Goal: Task Accomplishment & Management: Use online tool/utility

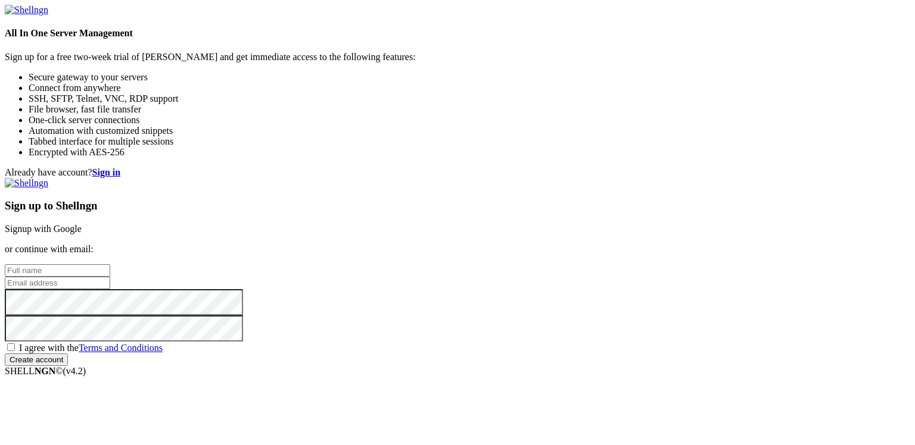
click at [110, 264] on input "text" at bounding box center [57, 270] width 105 height 13
type input "pardaro"
click at [110, 277] on input "email" at bounding box center [57, 283] width 105 height 13
type input "[EMAIL_ADDRESS][DOMAIN_NAME]"
click at [163, 343] on span "I agree with the Terms and Conditions" at bounding box center [91, 348] width 144 height 10
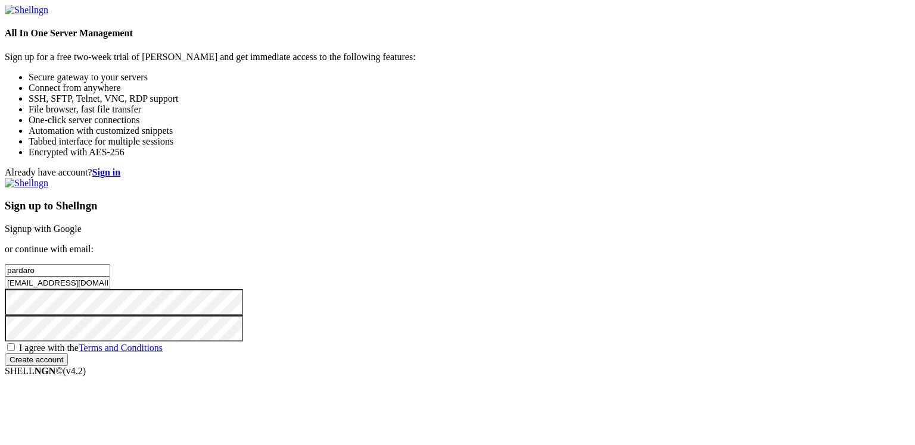
click at [15, 344] on input "I agree with the Terms and Conditions" at bounding box center [11, 348] width 8 height 8
checkbox input "true"
click at [68, 366] on input "Create account" at bounding box center [36, 360] width 63 height 13
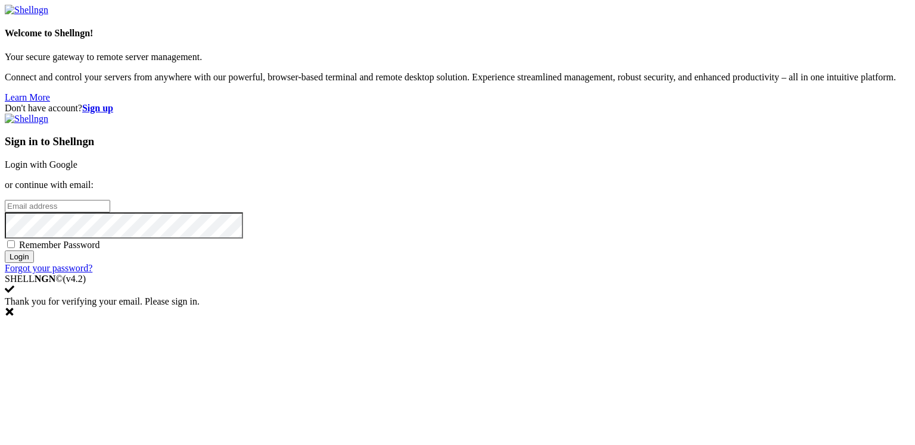
type input "[EMAIL_ADDRESS][DOMAIN_NAME]"
click at [100, 250] on span "Remember Password" at bounding box center [59, 245] width 81 height 10
click at [15, 248] on input "Remember Password" at bounding box center [11, 245] width 8 height 8
checkbox input "true"
click at [34, 263] on input "Login" at bounding box center [19, 257] width 29 height 13
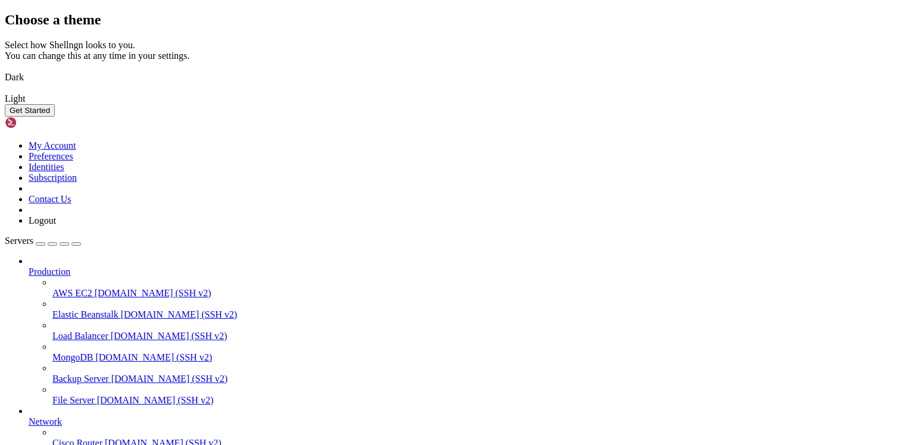
click at [5, 70] on img at bounding box center [5, 70] width 0 height 0
click at [55, 117] on button "Get Started" at bounding box center [30, 110] width 50 height 13
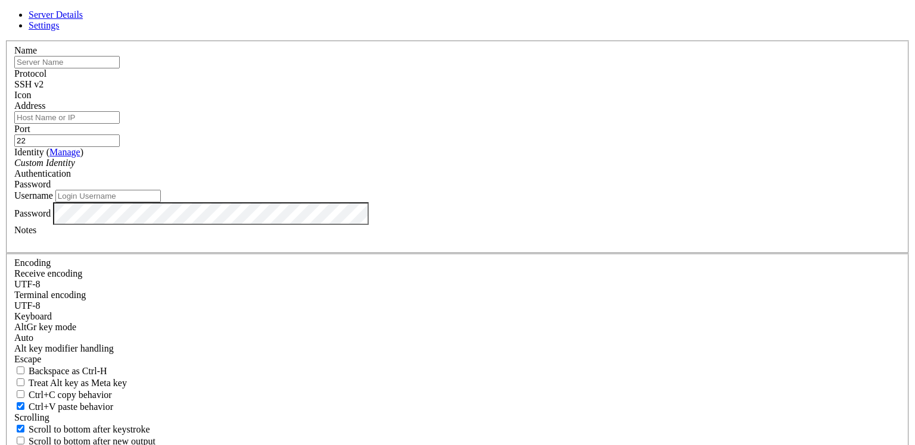
click at [120, 68] on input "text" at bounding box center [66, 62] width 105 height 13
type input "Euserver"
click at [120, 124] on input "Address" at bounding box center [66, 117] width 105 height 13
paste input "[TECHNICAL_ID]"
type input "[TECHNICAL_ID]"
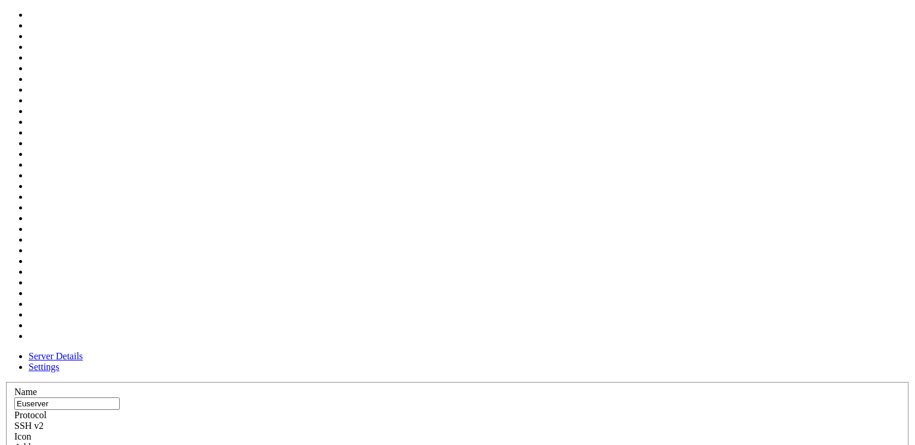
click at [607, 443] on div at bounding box center [457, 443] width 886 height 0
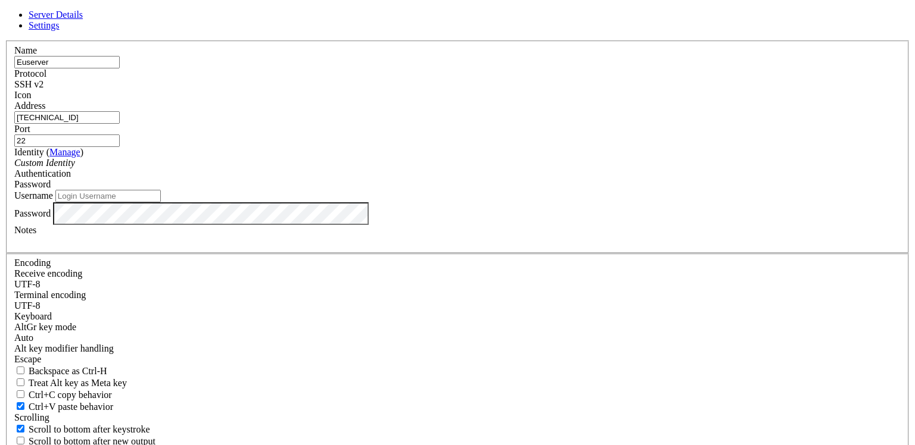
click at [161, 202] on input "Username" at bounding box center [107, 196] width 105 height 13
type input "root"
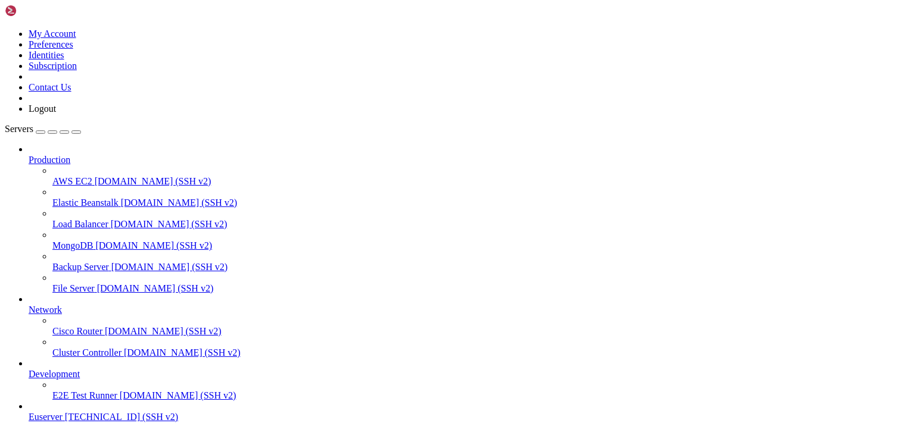
scroll to position [35, 0]
drag, startPoint x: 149, startPoint y: 91, endPoint x: 198, endPoint y: 100, distance: 49.8
click at [198, 100] on div "My Account Preferences Identities Subscription Contact Us Logout Servers Produc…" at bounding box center [457, 256] width 905 height 503
click at [63, 412] on span "Euserver" at bounding box center [46, 417] width 34 height 10
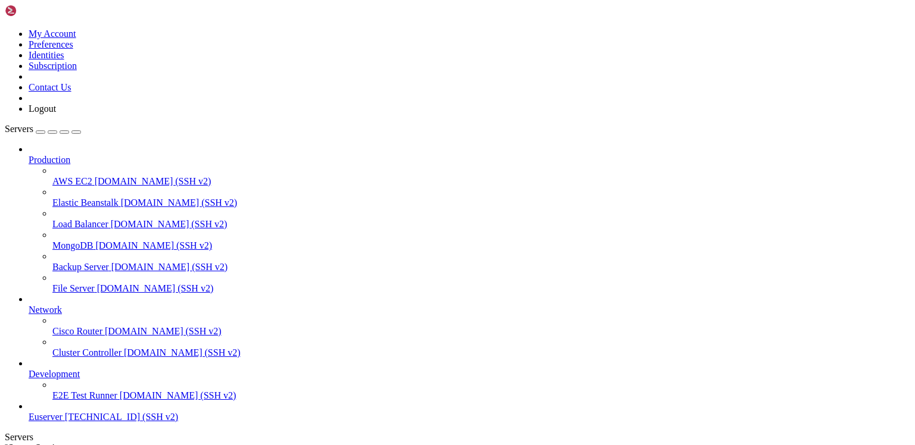
click at [29, 155] on icon at bounding box center [29, 155] width 0 height 0
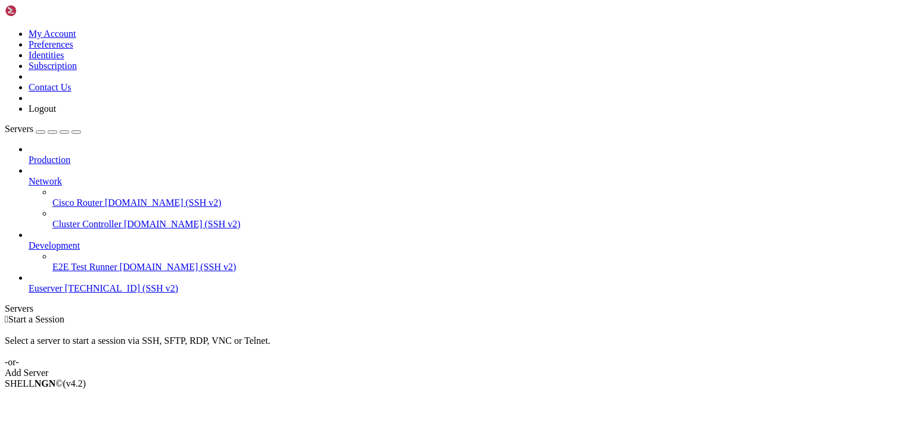
click at [29, 176] on icon at bounding box center [29, 176] width 0 height 0
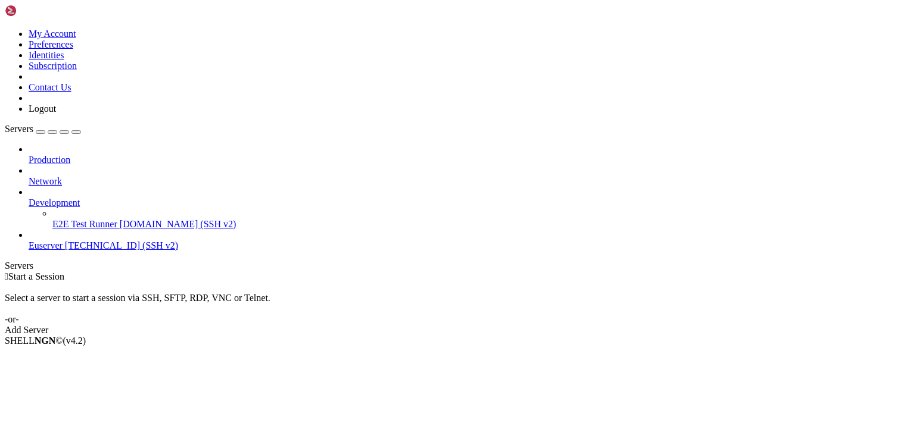
click at [111, 241] on span "[TECHNICAL_ID] (SSH v2)" at bounding box center [121, 246] width 113 height 10
click at [60, 356] on span "Connect" at bounding box center [45, 361] width 32 height 10
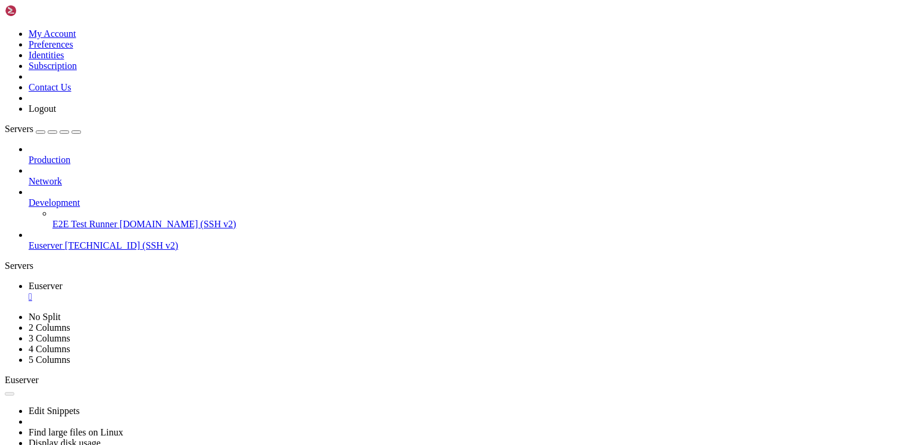
click at [29, 198] on icon at bounding box center [29, 198] width 0 height 0
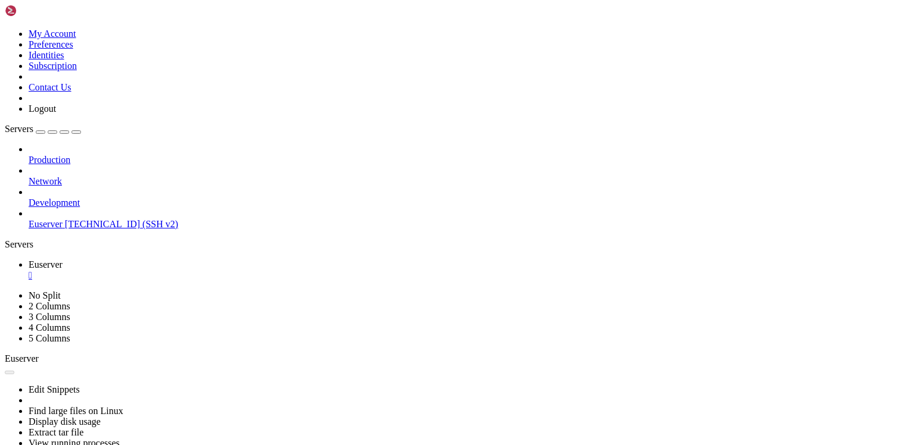
click at [138, 230] on div "Production Network Development Euserver [TECHNICAL_ID] (SSH v2)" at bounding box center [457, 187] width 905 height 86
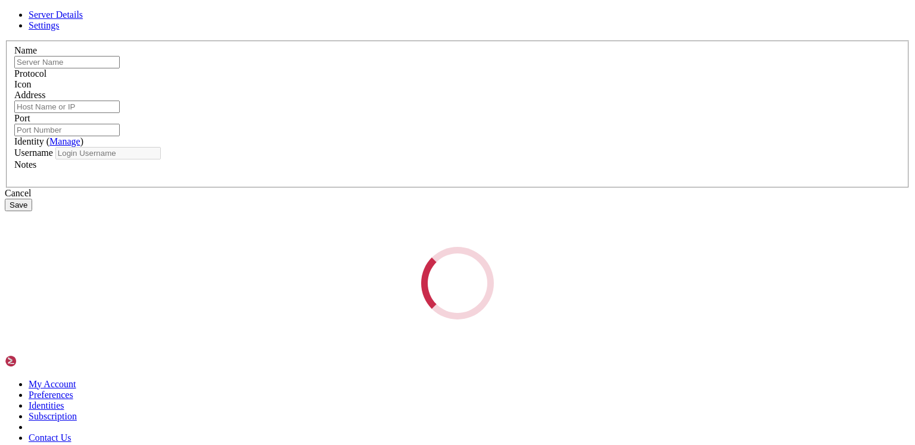
type input "Euserver"
type input "[TECHNICAL_ID]"
type input "22"
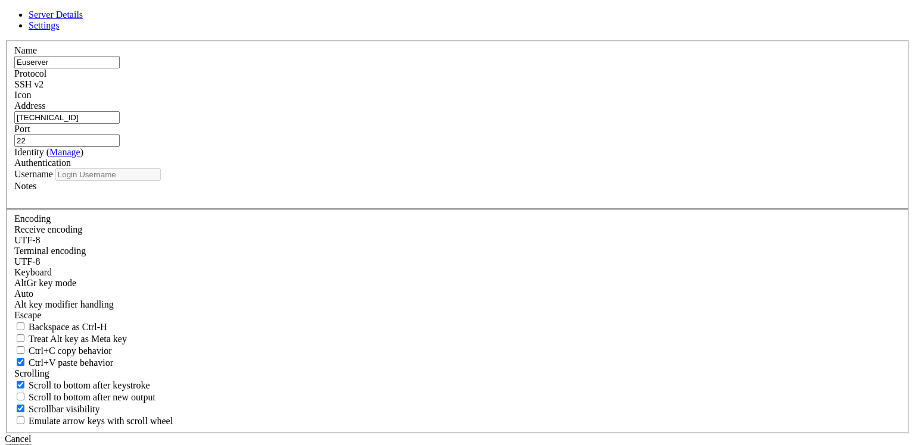
type input "root"
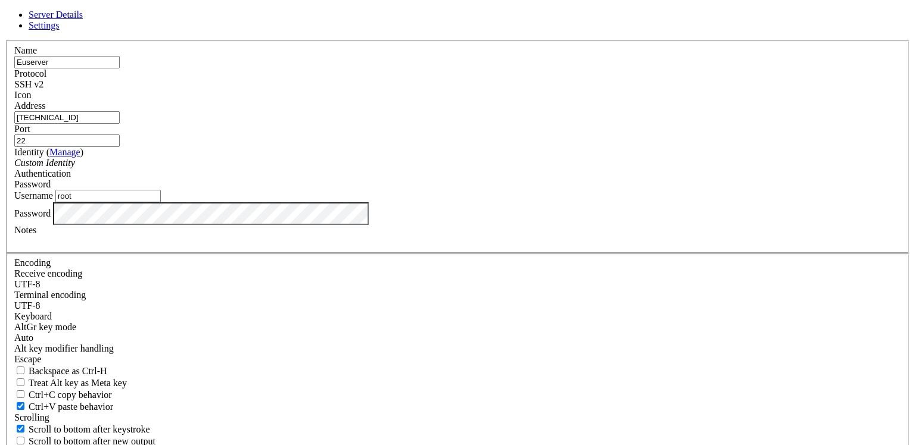
drag, startPoint x: 470, startPoint y: 155, endPoint x: 256, endPoint y: 160, distance: 213.9
click at [258, 160] on div "Server Details Settings Name Euserver Protocol SSH v2 Icon" at bounding box center [457, 256] width 905 height 492
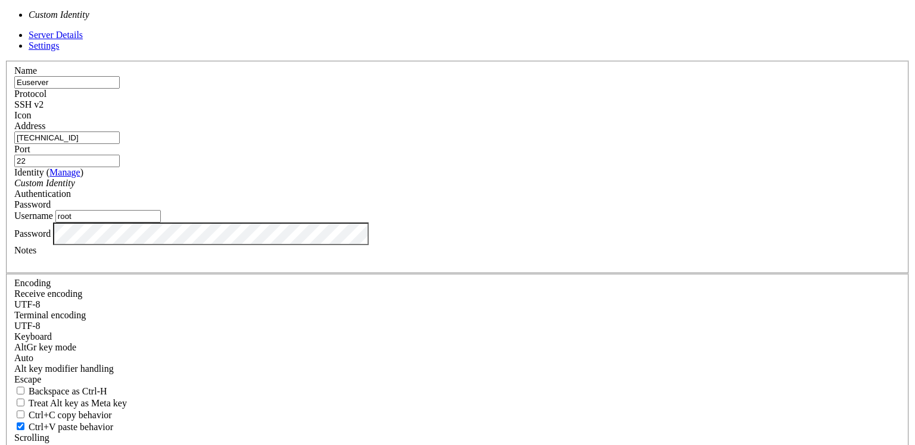
click at [472, 189] on div "Custom Identity" at bounding box center [457, 183] width 886 height 11
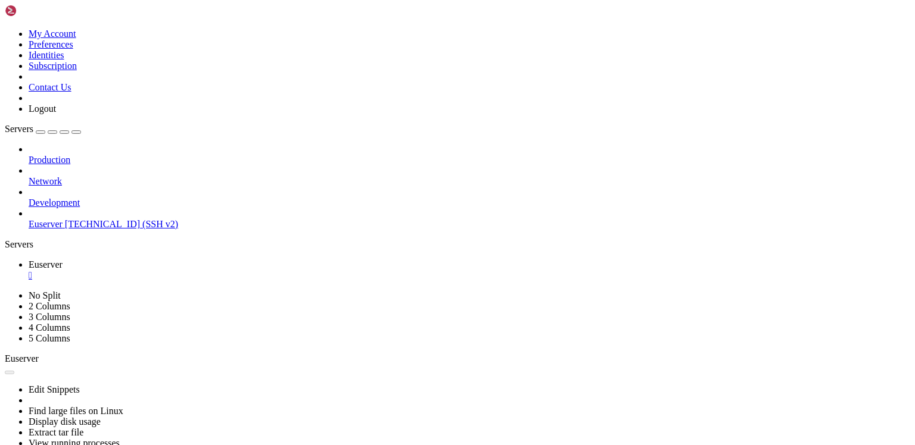
click at [123, 219] on span "[TECHNICAL_ID] (SSH v2)" at bounding box center [121, 224] width 113 height 10
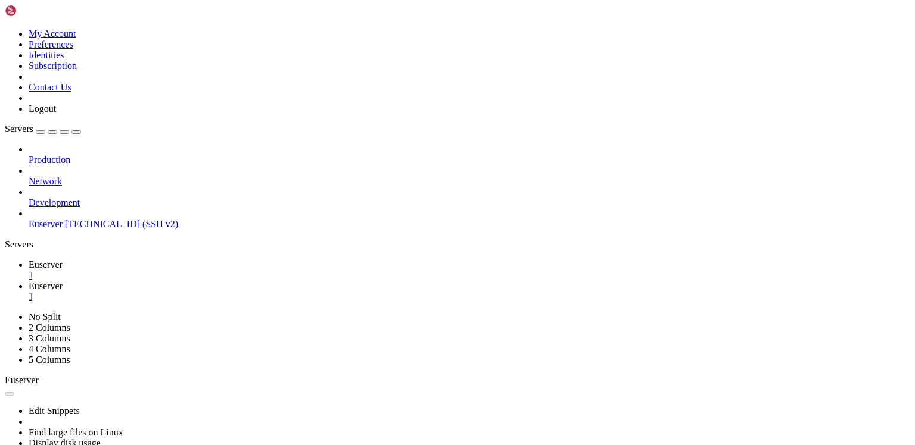
click at [263, 270] on div "" at bounding box center [469, 275] width 881 height 11
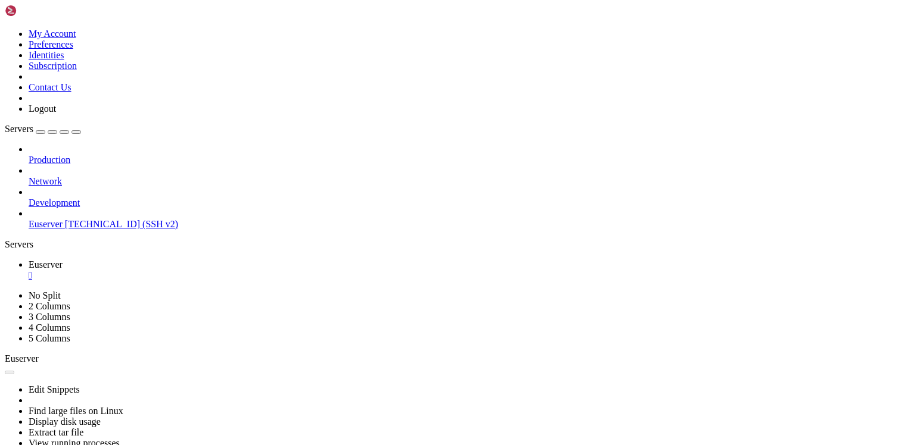
click at [131, 219] on span "[TECHNICAL_ID] (SSH v2)" at bounding box center [121, 224] width 113 height 10
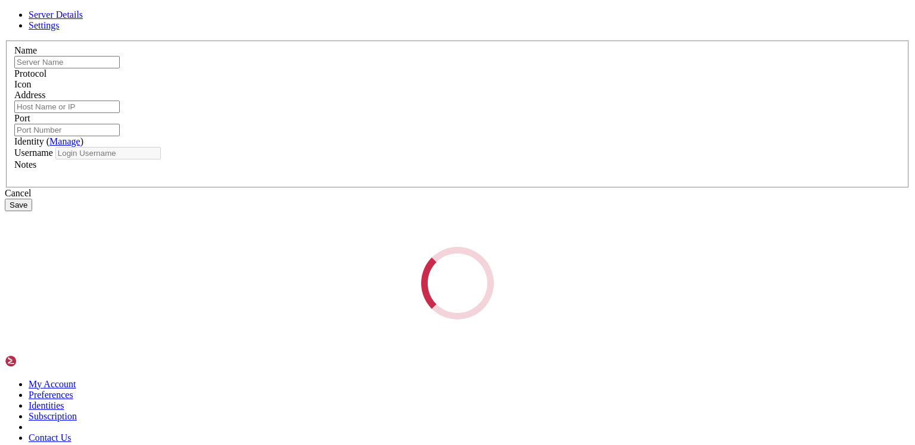
type input "Euserver"
type input "[TECHNICAL_ID]"
type input "22"
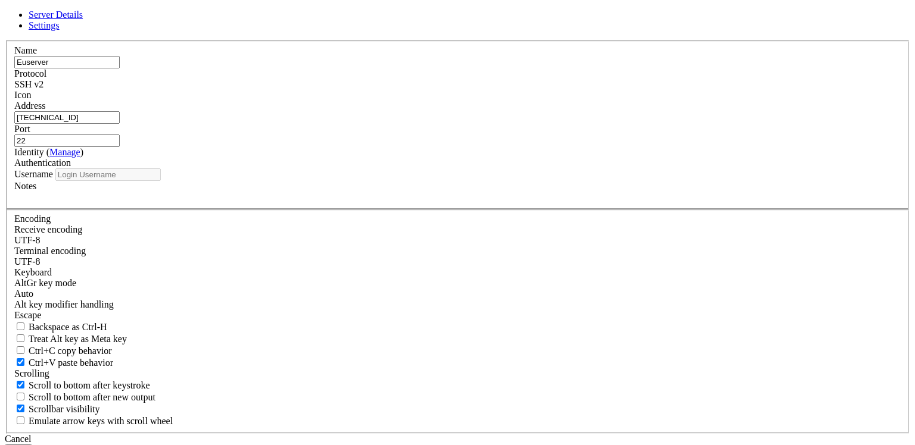
type input "root"
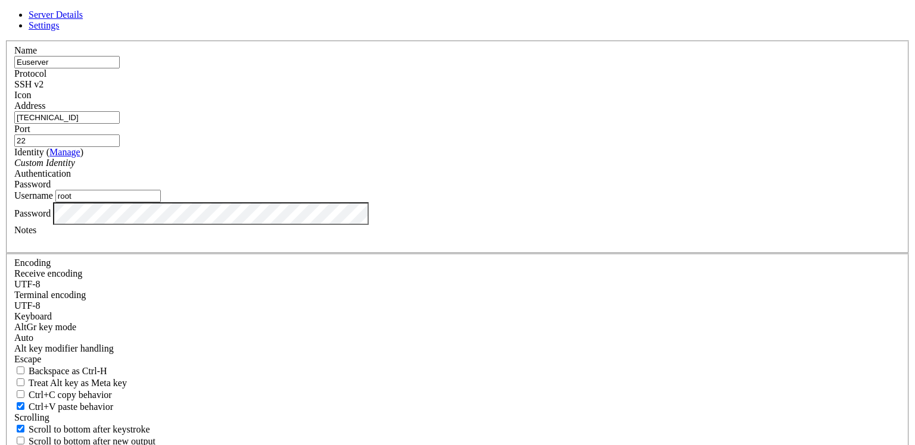
click at [120, 124] on input "[TECHNICAL_ID]" at bounding box center [66, 117] width 105 height 13
drag, startPoint x: 472, startPoint y: 157, endPoint x: 255, endPoint y: 152, distance: 217.4
click at [255, 152] on div "Server Details Settings Name Euserver Protocol SSH v2 Icon" at bounding box center [457, 256] width 905 height 492
type input "[DOMAIN_NAME]"
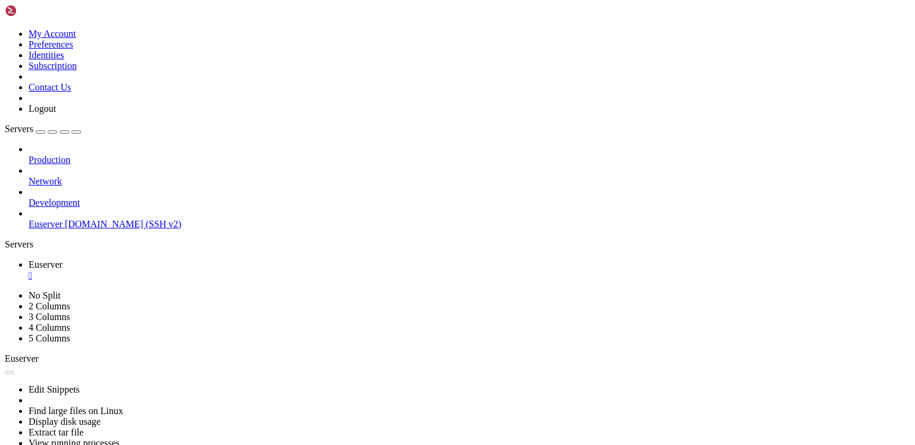
click at [109, 219] on span "[DOMAIN_NAME] (SSH v2)" at bounding box center [123, 224] width 117 height 10
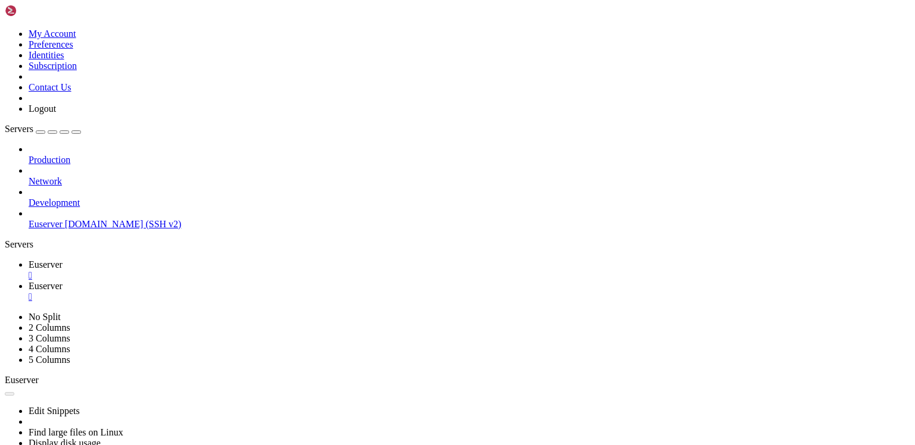
click at [263, 270] on div "" at bounding box center [469, 275] width 881 height 11
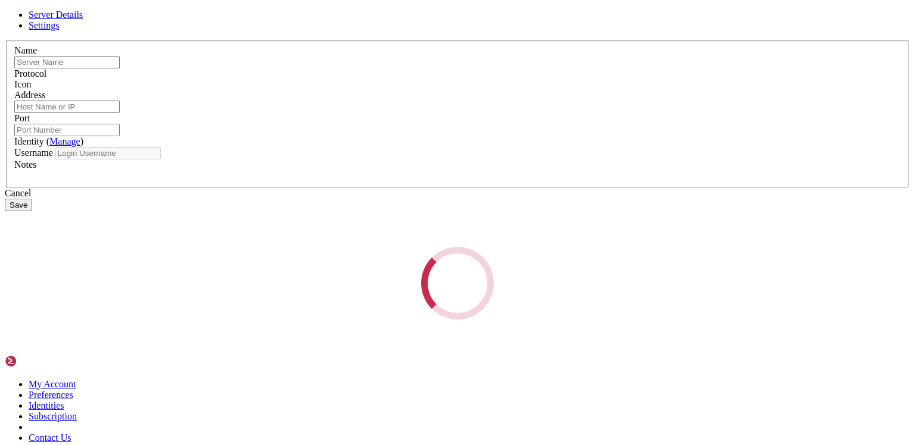
type input "Euserver"
type input "[DOMAIN_NAME]"
type input "22"
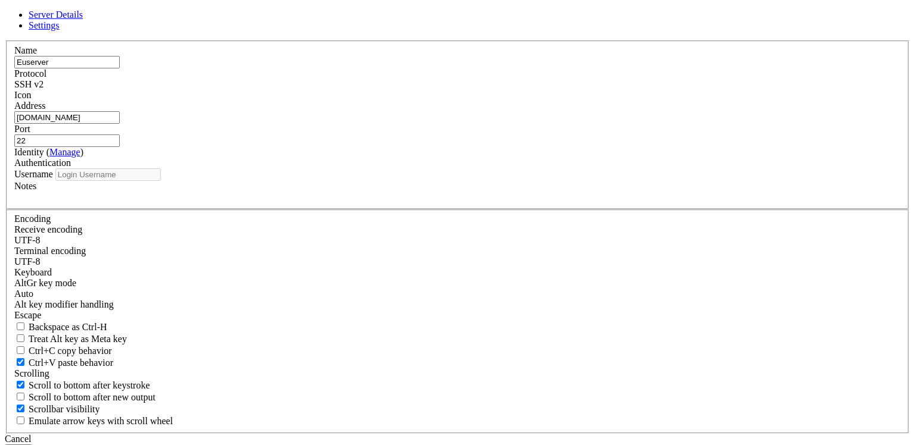
type input "root"
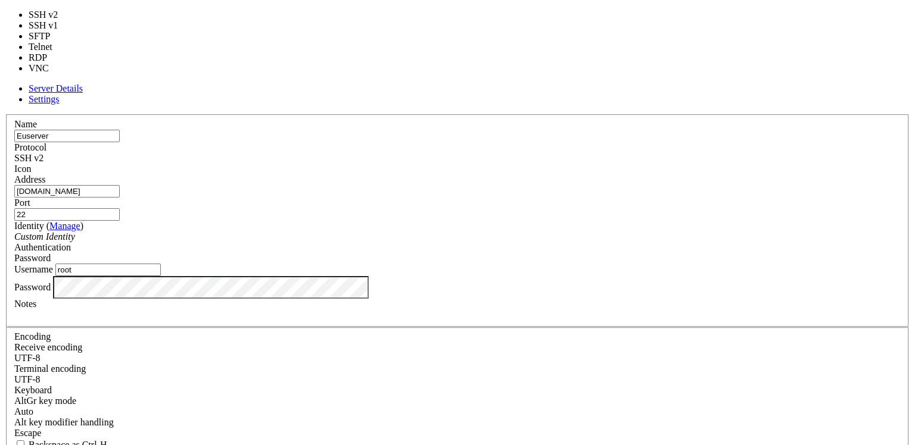
click at [43, 153] on span at bounding box center [43, 158] width 0 height 10
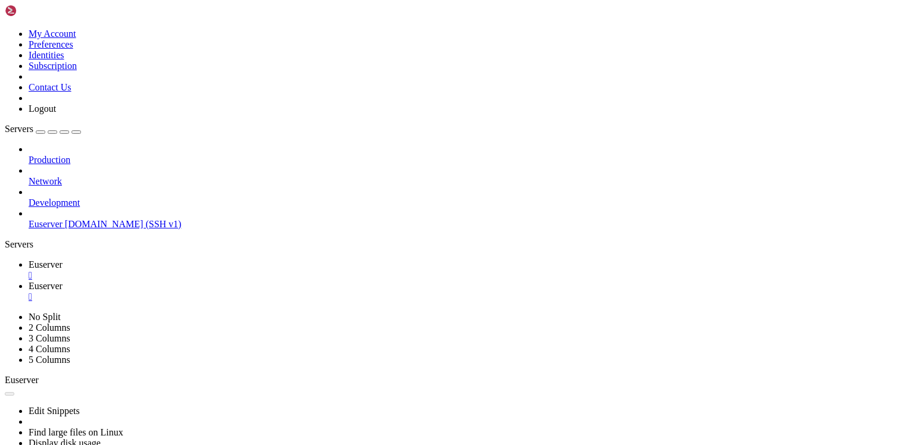
click at [262, 270] on div "" at bounding box center [469, 275] width 881 height 11
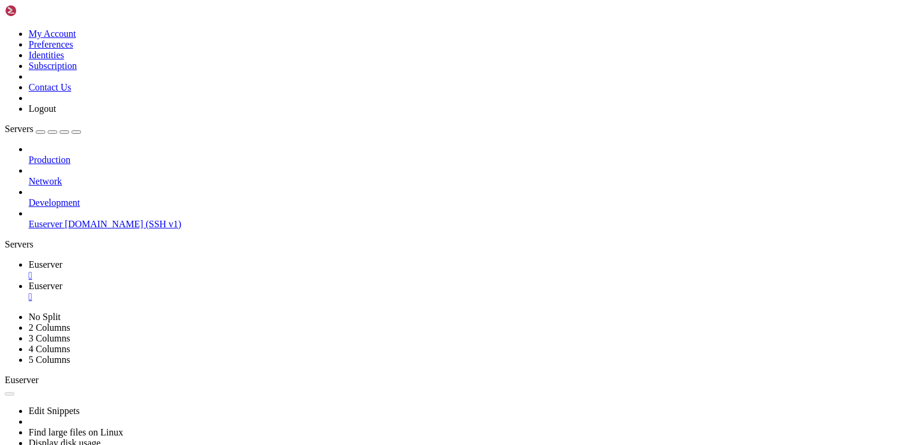
click at [263, 270] on div "" at bounding box center [469, 275] width 881 height 11
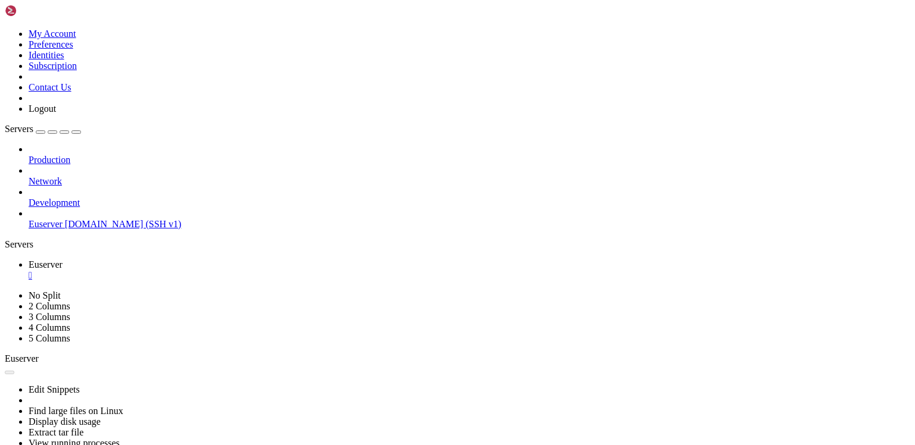
click at [71, 14] on img at bounding box center [39, 11] width 68 height 12
click at [5, 29] on icon at bounding box center [5, 29] width 0 height 0
click at [176, 209] on div "Production Network Development Euserver [DOMAIN_NAME] (SSH v1)" at bounding box center [457, 187] width 905 height 86
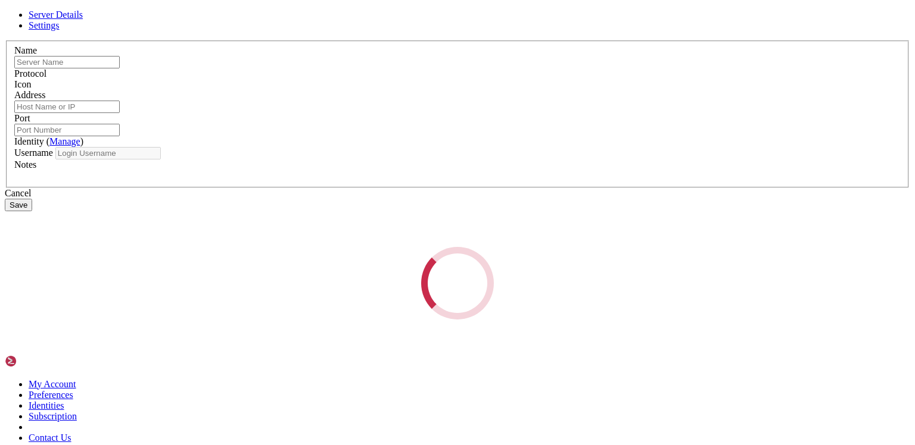
type input "Euserver"
type input "[DOMAIN_NAME]"
type input "22"
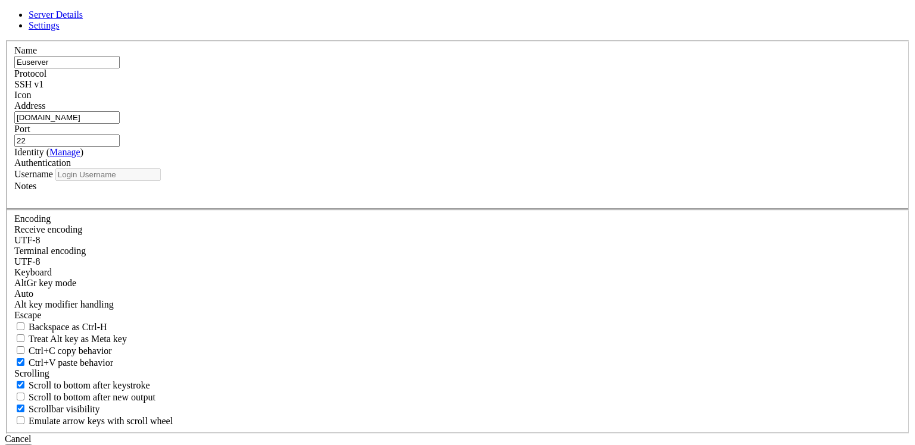
type input "root"
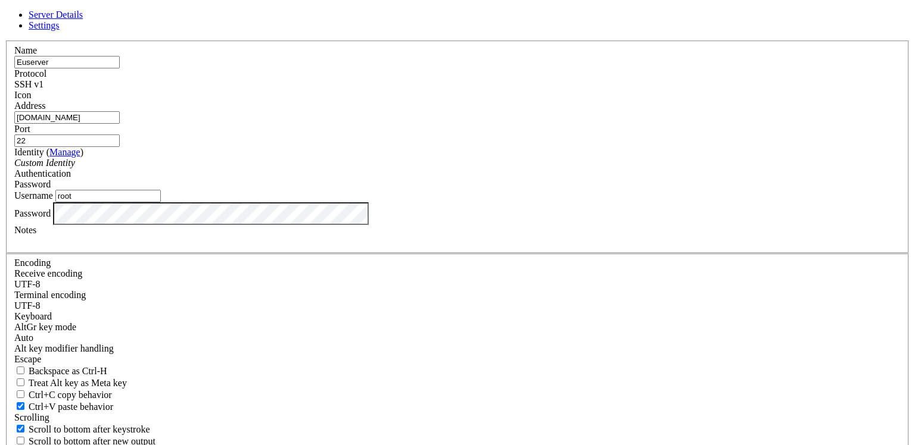
click at [551, 90] on div "SSH v1" at bounding box center [457, 84] width 886 height 11
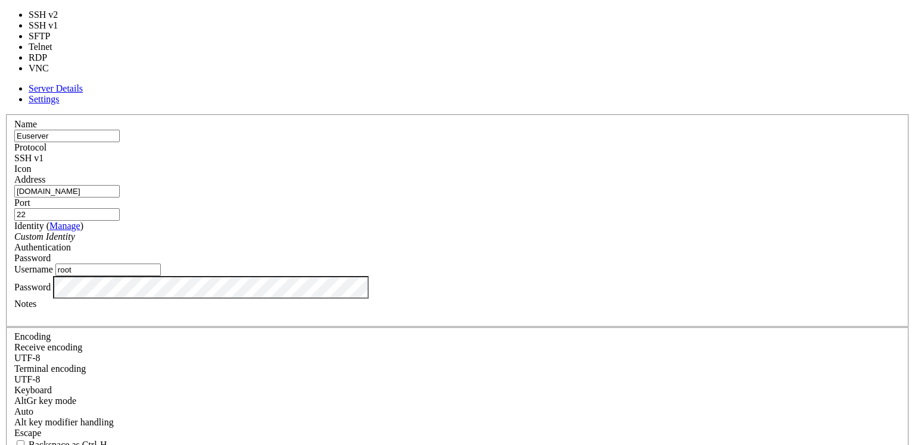
type input "5900"
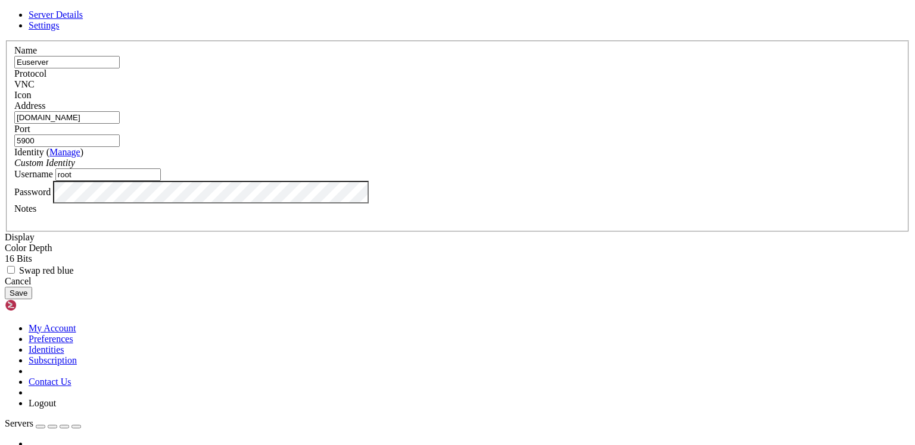
click at [32, 300] on button "Save" at bounding box center [18, 293] width 27 height 13
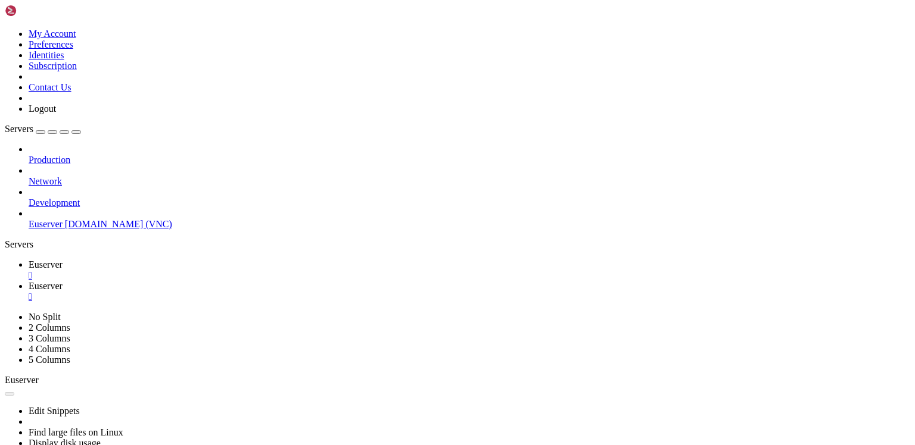
click at [263, 270] on div "" at bounding box center [469, 275] width 881 height 11
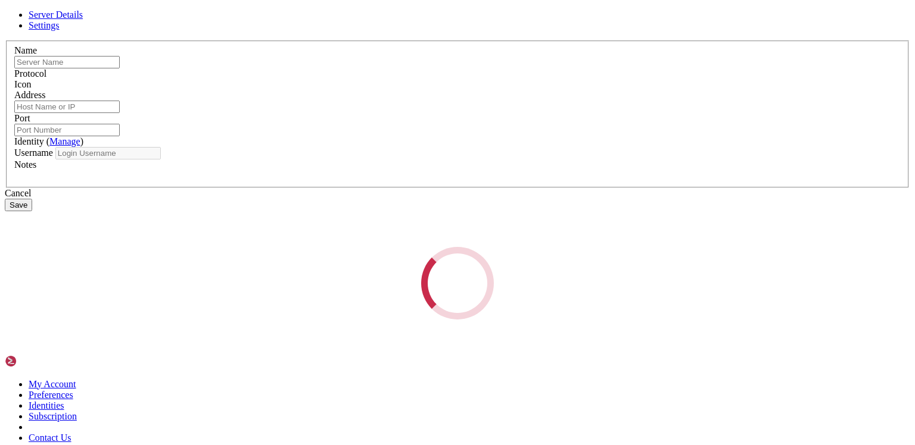
type input "Euserver"
type input "[DOMAIN_NAME]"
type input "5900"
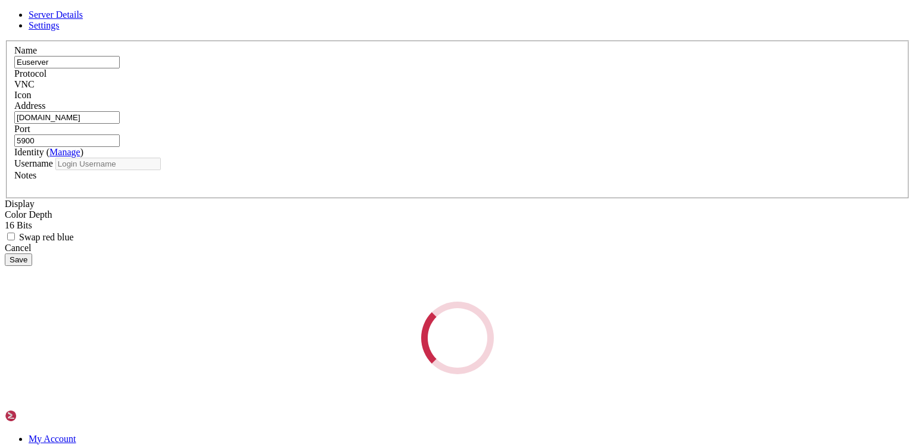
type input "root"
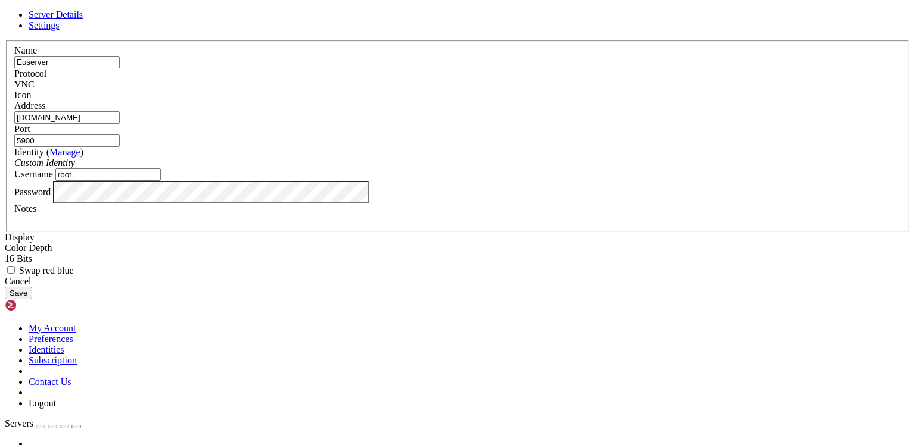
click at [35, 89] on span at bounding box center [35, 84] width 0 height 10
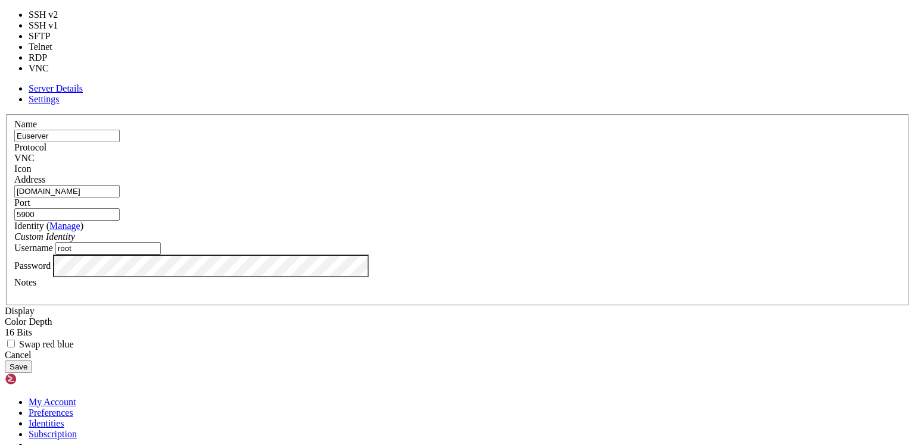
type input "23"
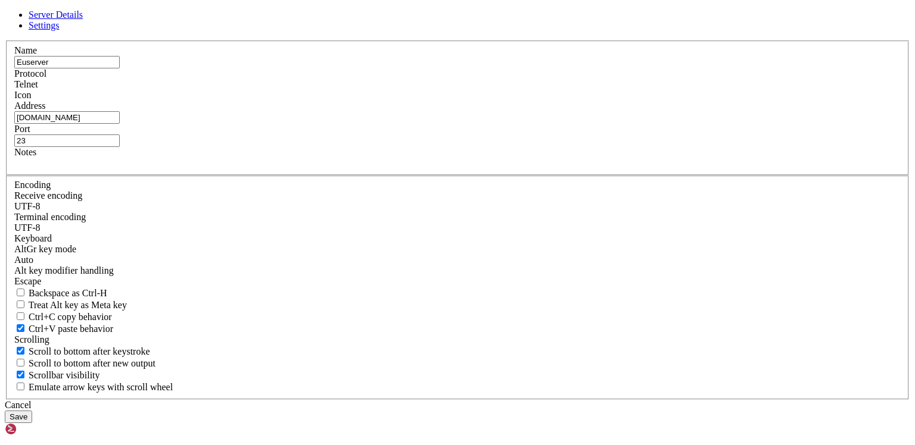
click at [32, 411] on button "Save" at bounding box center [18, 417] width 27 height 13
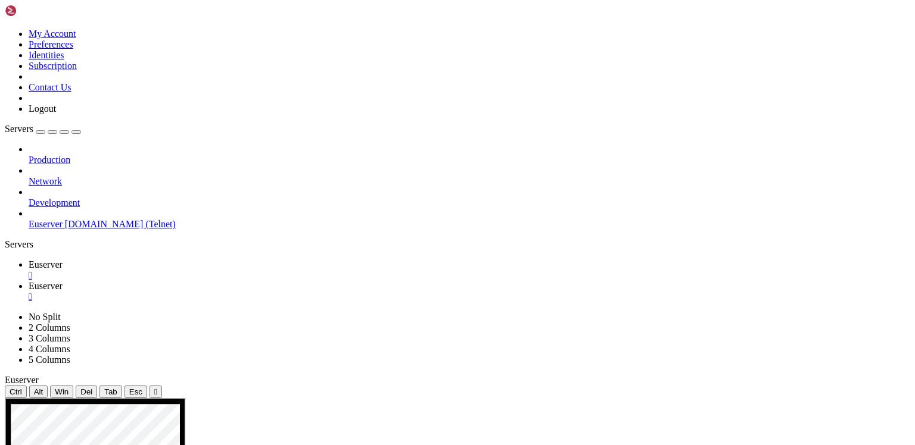
click at [263, 270] on div "" at bounding box center [469, 275] width 881 height 11
